Goal: Information Seeking & Learning: Learn about a topic

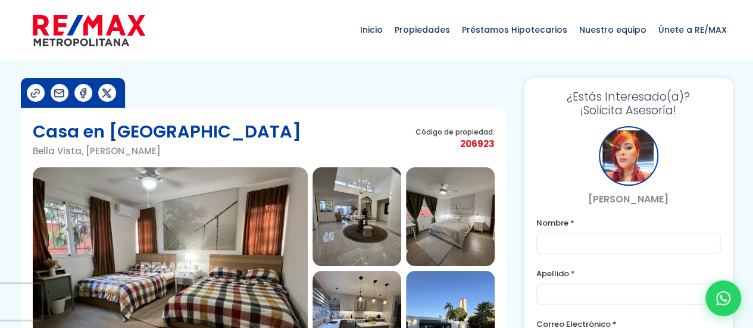
scroll to position [119, 0]
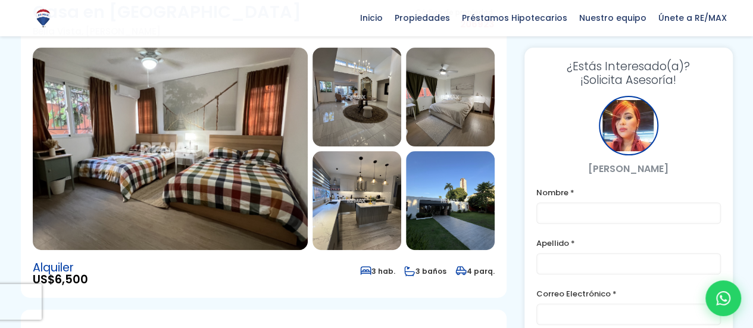
click at [251, 136] on img at bounding box center [170, 149] width 275 height 202
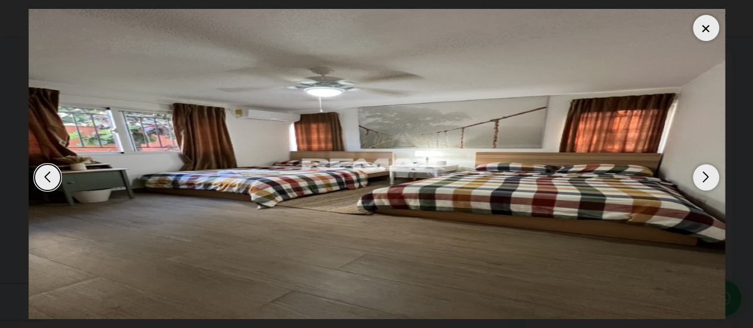
click at [708, 177] on div "Next slide" at bounding box center [706, 177] width 26 height 26
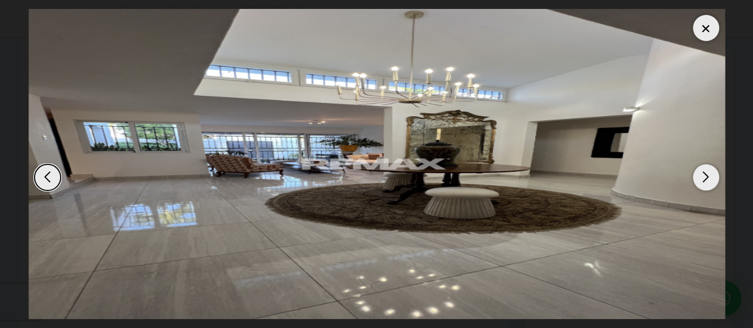
click at [700, 180] on div "Next slide" at bounding box center [706, 177] width 26 height 26
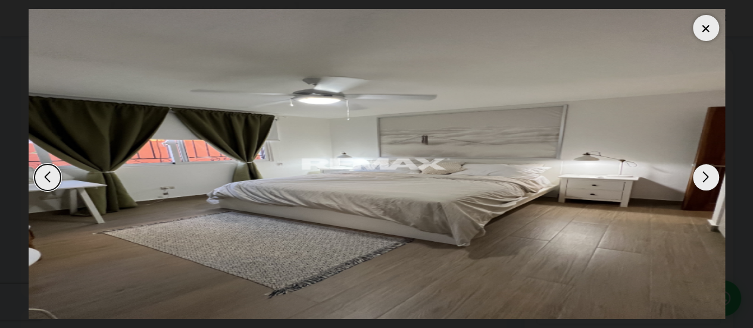
click at [700, 180] on div "Next slide" at bounding box center [706, 177] width 26 height 26
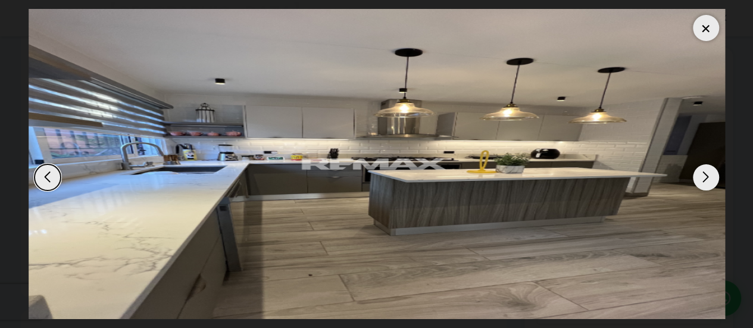
click at [712, 174] on div "Next slide" at bounding box center [706, 177] width 26 height 26
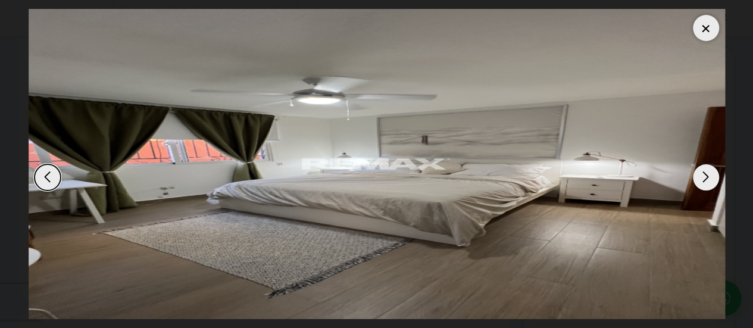
click at [708, 179] on div "Next slide" at bounding box center [706, 177] width 26 height 26
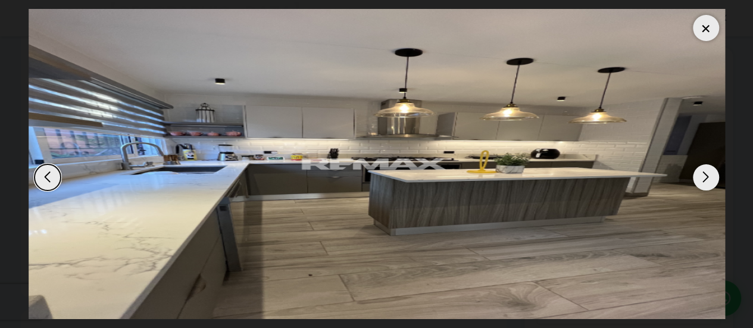
click at [708, 179] on div "Next slide" at bounding box center [706, 177] width 26 height 26
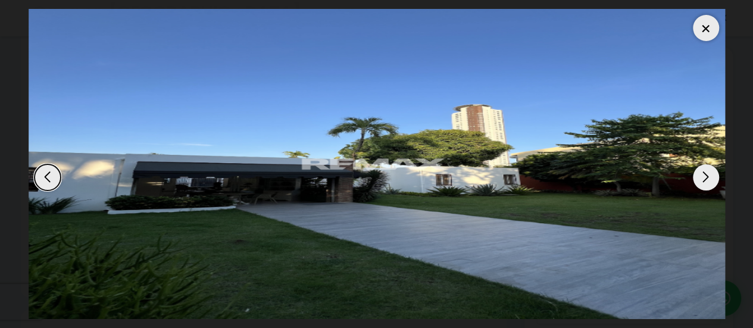
click at [708, 179] on div "Next slide" at bounding box center [706, 177] width 26 height 26
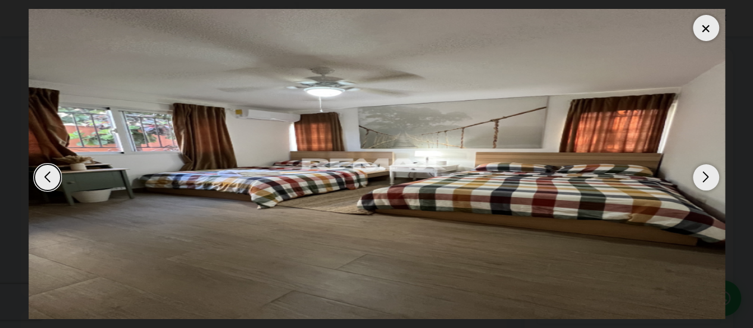
click at [706, 27] on div at bounding box center [706, 28] width 26 height 26
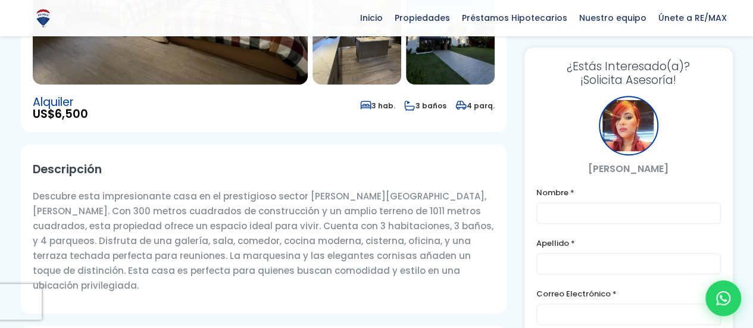
scroll to position [357, 0]
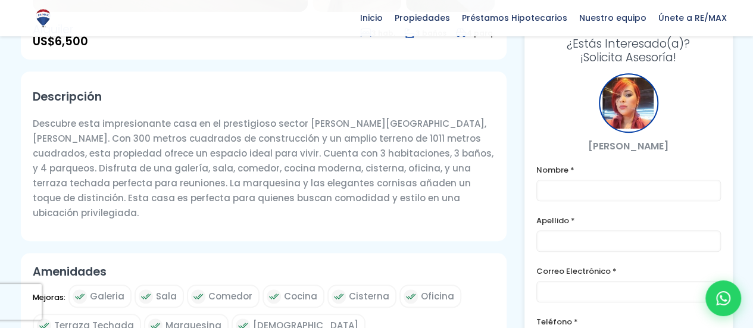
drag, startPoint x: 33, startPoint y: 126, endPoint x: 443, endPoint y: 193, distance: 414.9
click at [443, 193] on p "Descubre esta impresionante casa en el prestigioso sector [PERSON_NAME][GEOGRAP…" at bounding box center [264, 168] width 462 height 104
copy p "Descubre esta impresionante casa en el prestigioso sector [PERSON_NAME][GEOGRAP…"
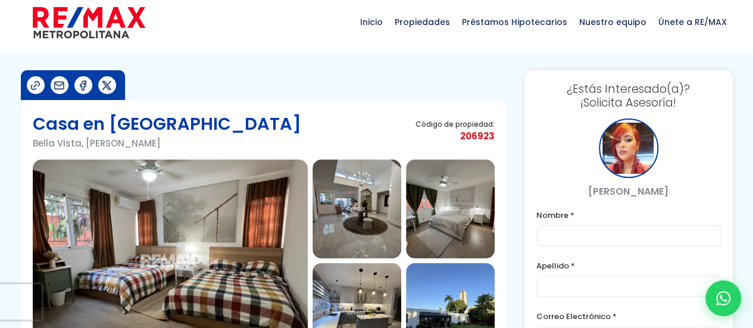
scroll to position [0, 0]
